Goal: Information Seeking & Learning: Learn about a topic

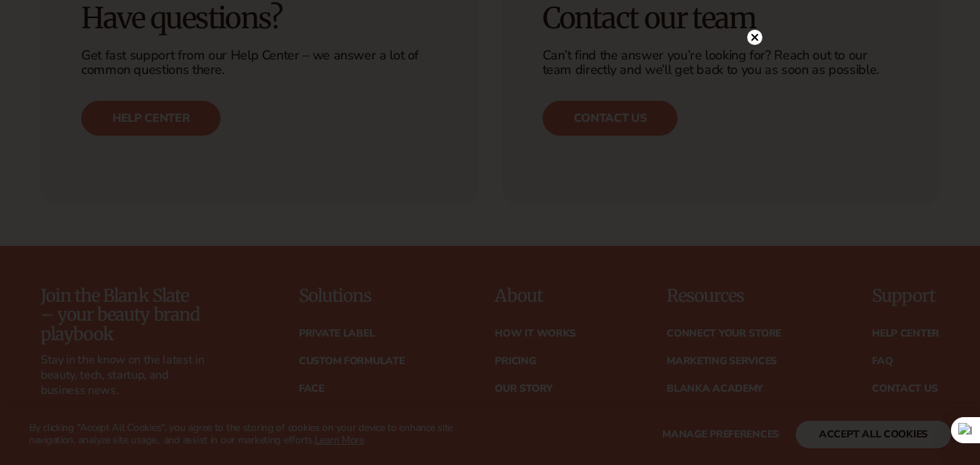
scroll to position [5831, 0]
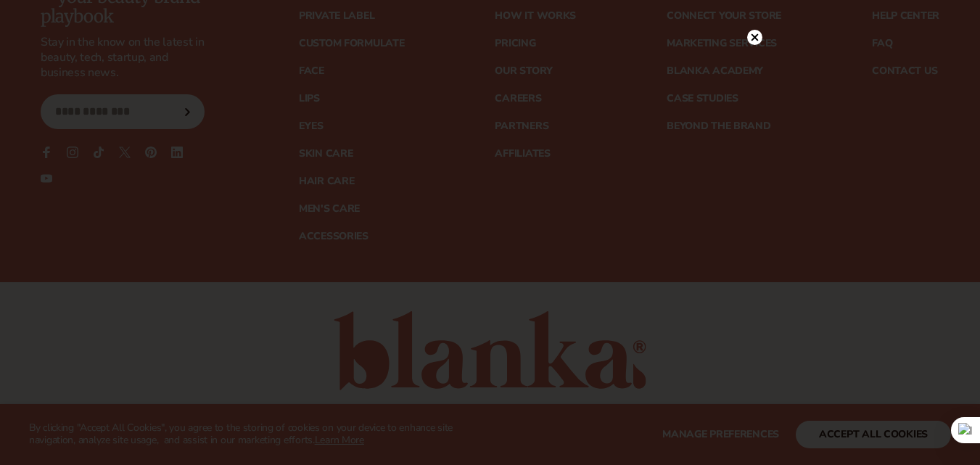
click at [809, 232] on div at bounding box center [490, 232] width 980 height 465
click at [759, 44] on div at bounding box center [490, 232] width 980 height 465
click at [750, 66] on circle at bounding box center [754, 66] width 15 height 15
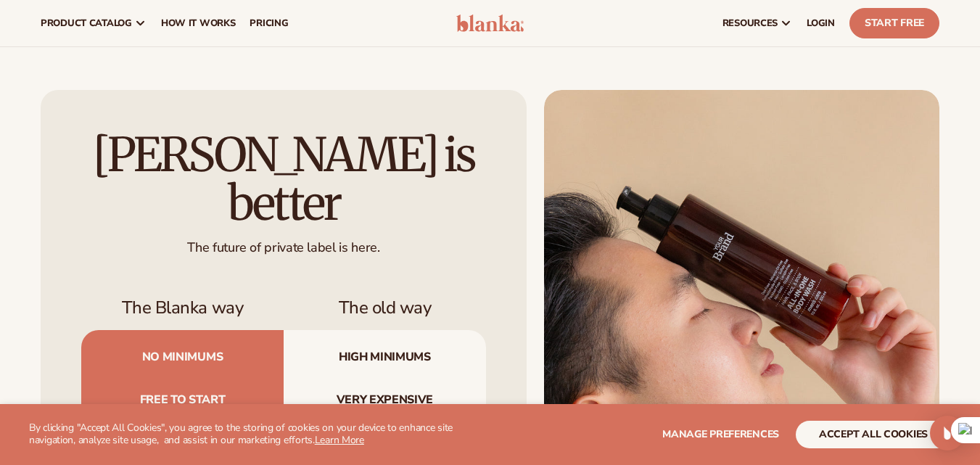
scroll to position [4090, 0]
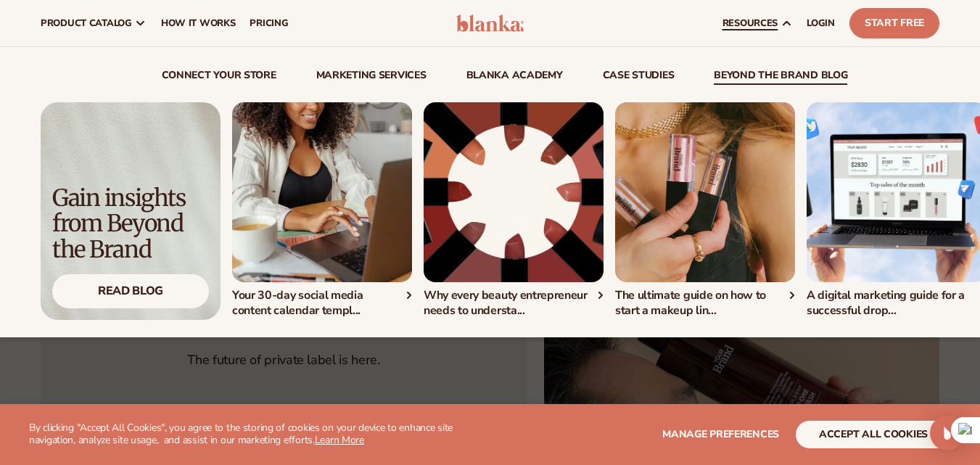
click at [776, 73] on link "beyond the brand blog" at bounding box center [780, 77] width 133 height 15
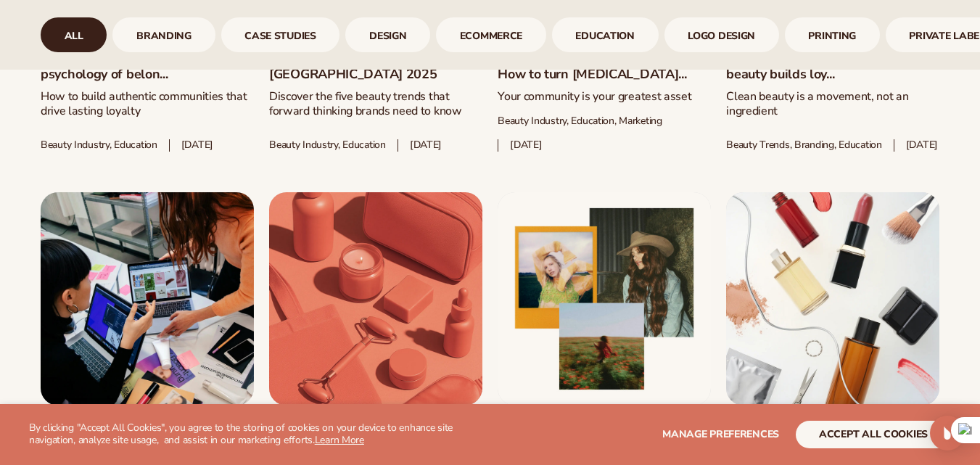
scroll to position [1011, 0]
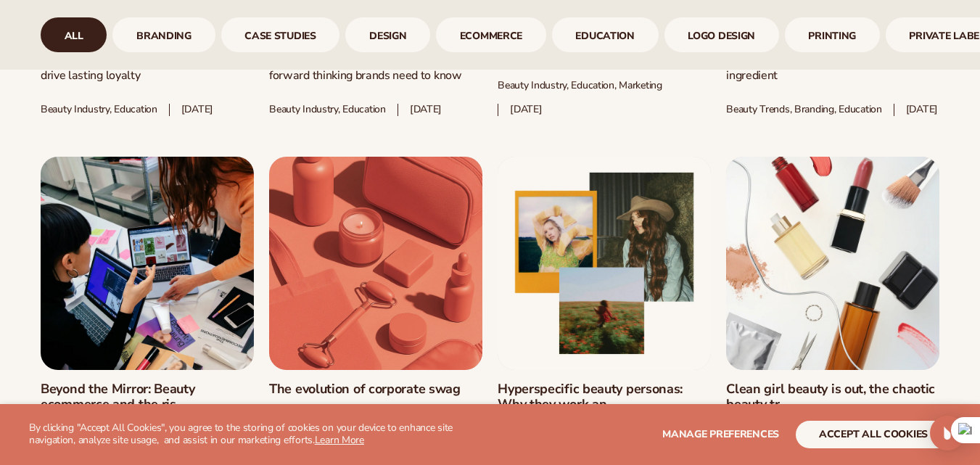
click at [110, 22] on div "All branding case studies design ecommerce Education logo design printing Priva…" at bounding box center [490, 34] width 899 height 35
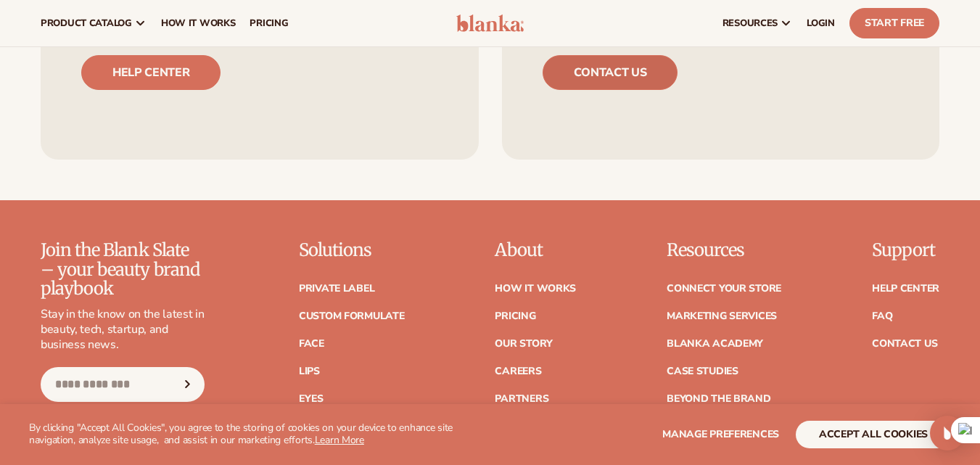
scroll to position [3332, 0]
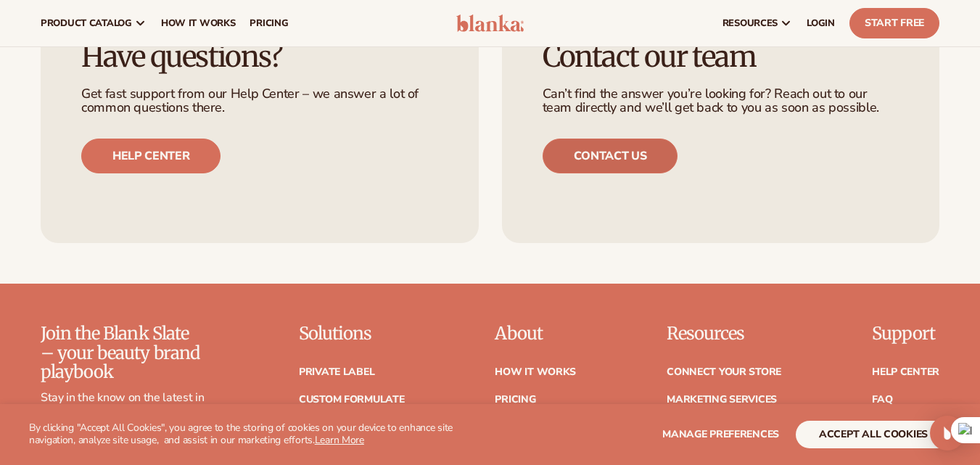
click at [635, 162] on link "Contact us" at bounding box center [611, 156] width 136 height 35
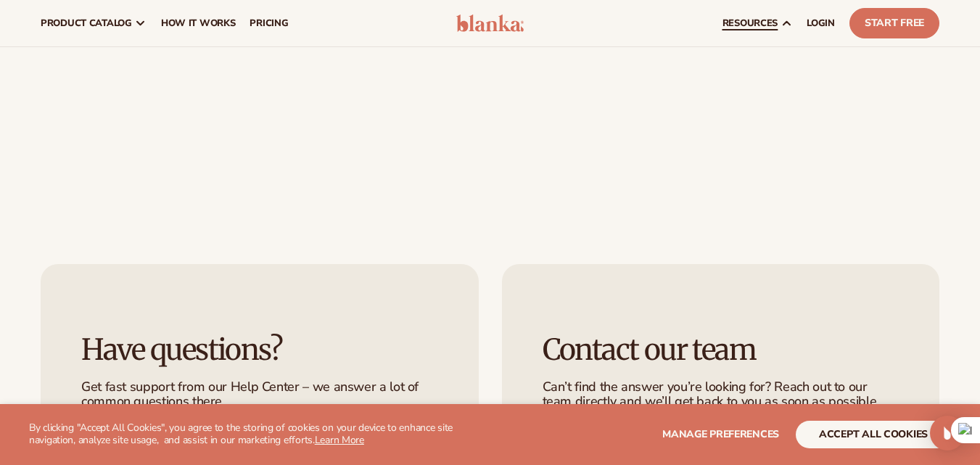
scroll to position [210, 0]
